Goal: Contribute content: Add original content to the website for others to see

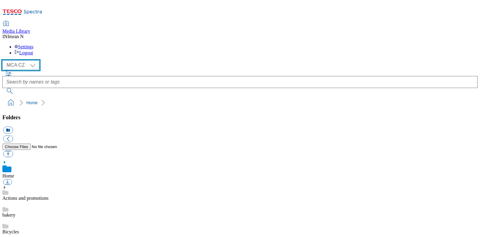
click at [34, 60] on select "MCA CZ MCA HU MCA MY MCA SK MCA TH MCA UK" at bounding box center [20, 65] width 37 height 10
click at [4, 60] on select "MCA CZ MCA HU MCA MY MCA SK MCA TH MCA UK" at bounding box center [20, 65] width 37 height 10
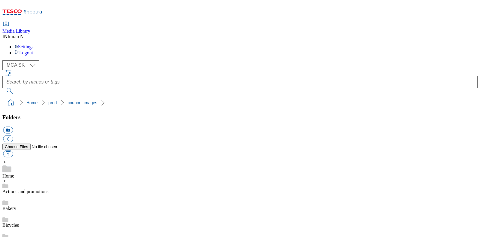
scroll to position [14, 0]
click at [13, 150] on button "button" at bounding box center [8, 153] width 10 height 7
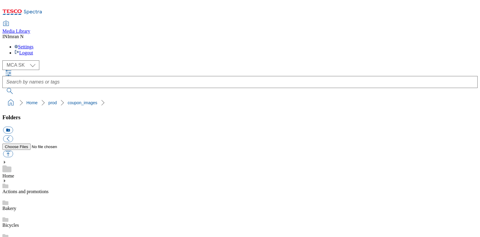
copy span "251857"
click at [36, 60] on select "MCA CZ MCA HU MCA MY MCA SK MCA TH MCA UK" at bounding box center [20, 65] width 37 height 10
select select "flare-mca-hu"
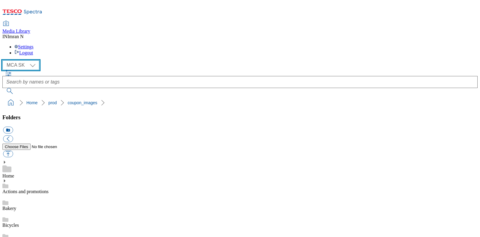
click at [4, 60] on select "MCA CZ MCA HU MCA MY MCA SK MCA TH MCA UK" at bounding box center [20, 65] width 37 height 10
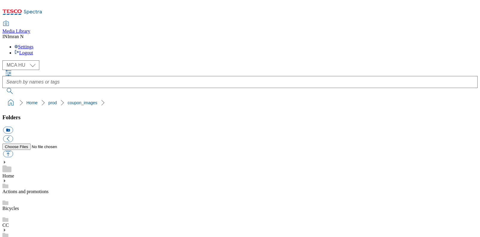
copy span "216458"
click at [254, 97] on ol "Home prod coupon_images" at bounding box center [242, 102] width 472 height 11
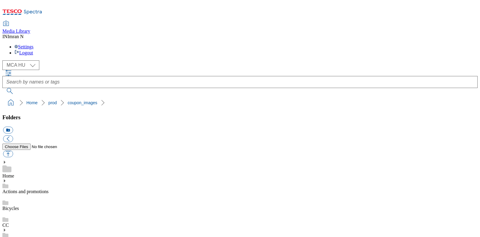
click at [13, 150] on button "button" at bounding box center [8, 153] width 10 height 7
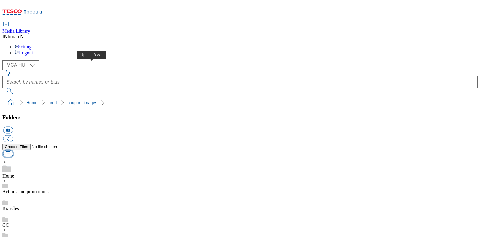
type input "C:\fakepath\Q25_1101_F.jpg"
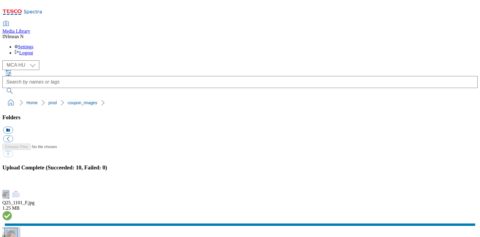
select select "flare-mca-hu"
click at [12, 183] on button "button" at bounding box center [7, 186] width 9 height 6
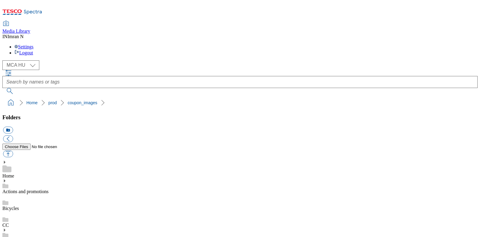
click at [257, 97] on ol "Home prod coupon_images" at bounding box center [242, 102] width 472 height 11
